Goal: Navigation & Orientation: Go to known website

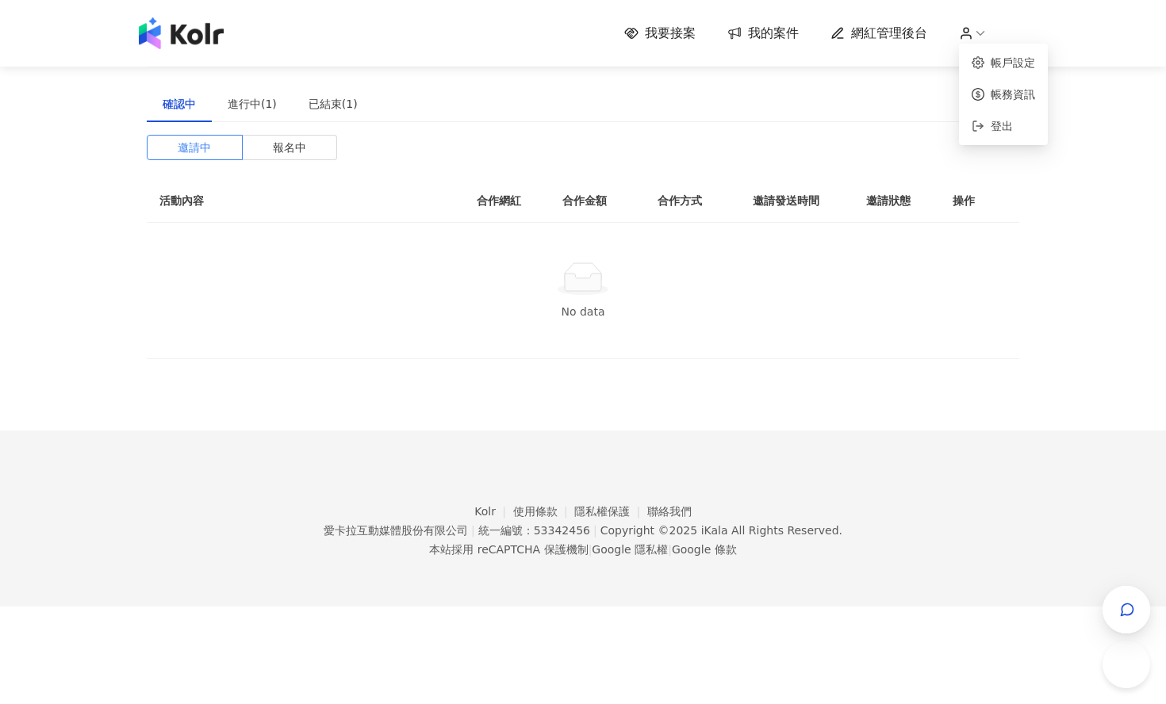
click at [970, 28] on icon at bounding box center [966, 33] width 14 height 14
click at [982, 120] on icon at bounding box center [978, 126] width 13 height 13
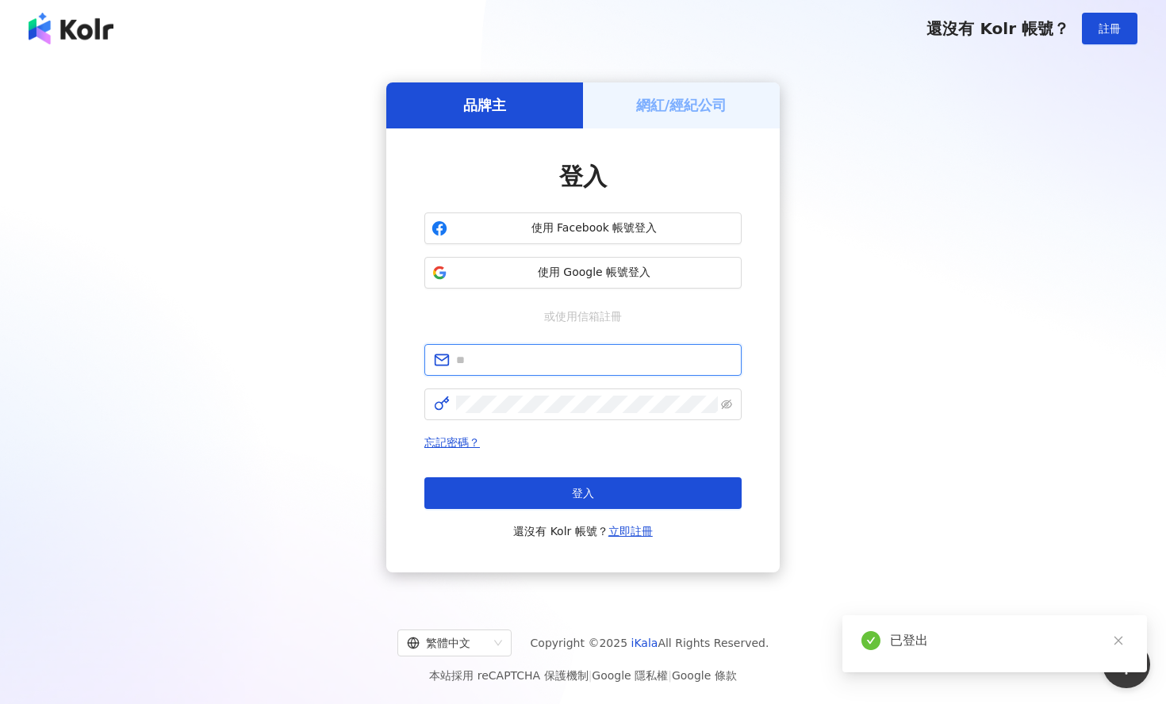
click at [548, 354] on input "text" at bounding box center [594, 359] width 276 height 17
type input "**********"
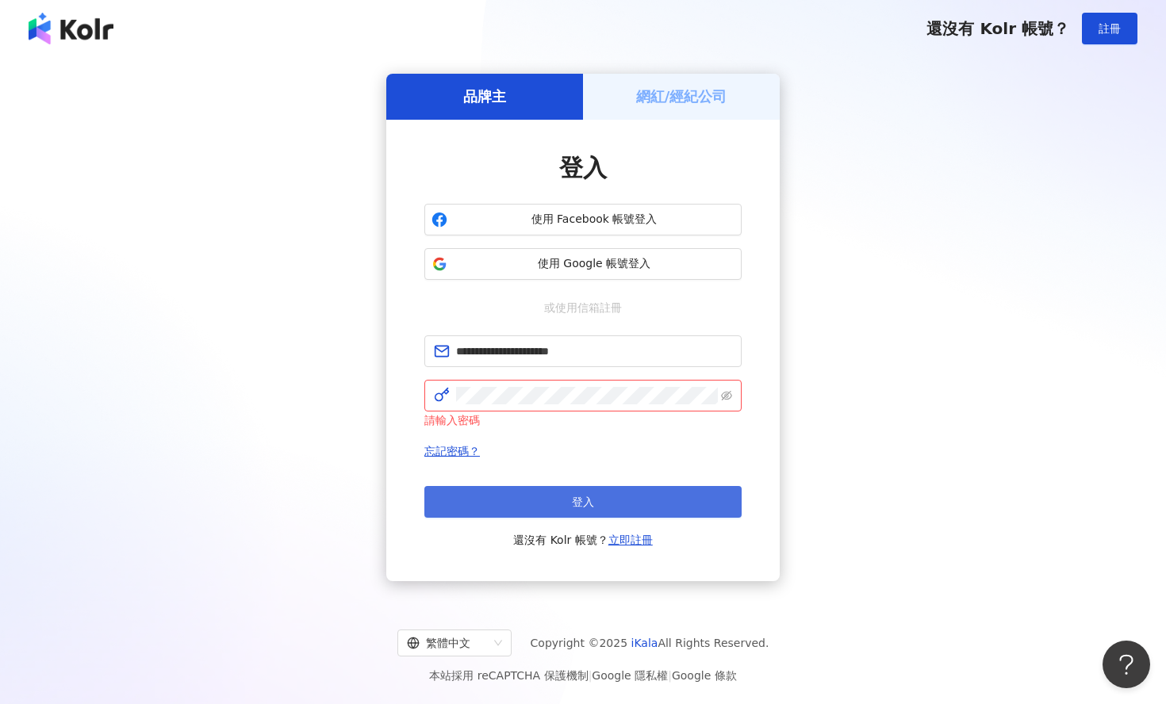
click at [511, 504] on button "登入" at bounding box center [582, 502] width 317 height 32
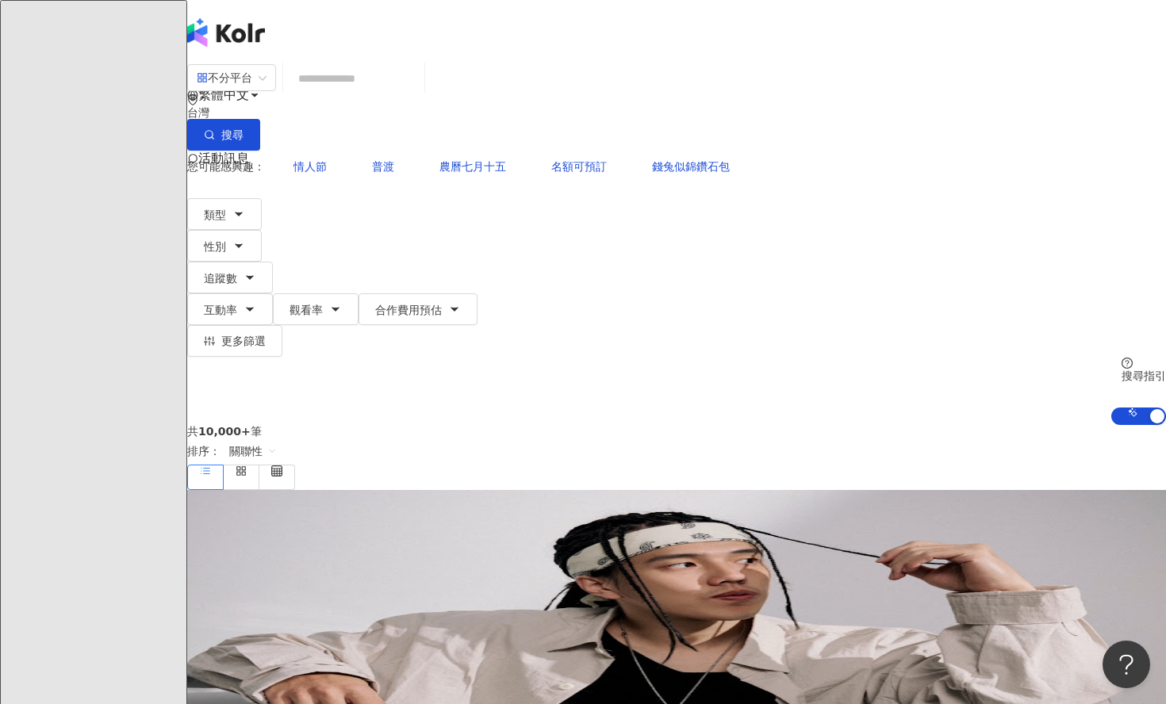
drag, startPoint x: 878, startPoint y: 97, endPoint x: 837, endPoint y: 232, distance: 141.0
